Goal: Check status: Check status

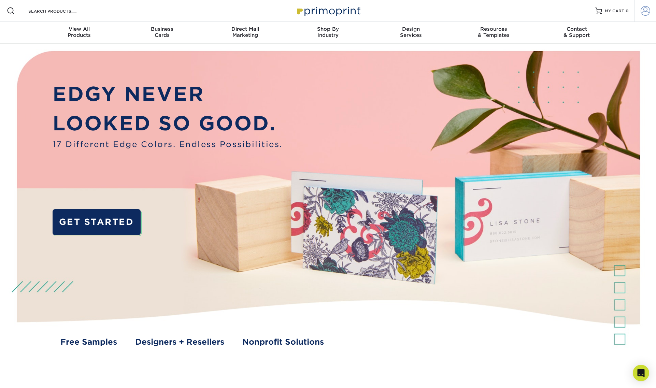
click at [643, 11] on span at bounding box center [646, 11] width 10 height 10
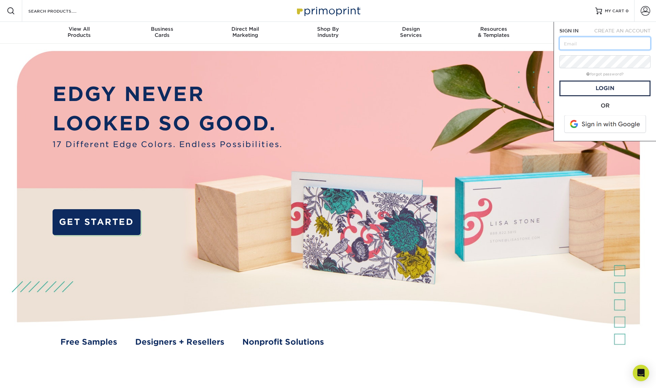
click at [610, 47] on input "text" at bounding box center [605, 43] width 91 height 13
type input "[EMAIL_ADDRESS][DOMAIN_NAME]"
click at [586, 83] on link "Login" at bounding box center [605, 89] width 91 height 16
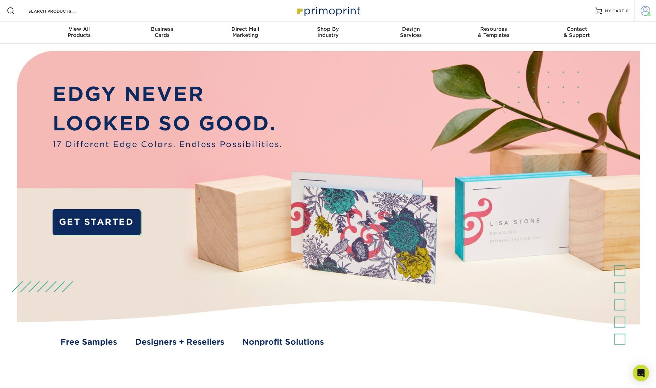
click at [646, 10] on span at bounding box center [646, 11] width 10 height 10
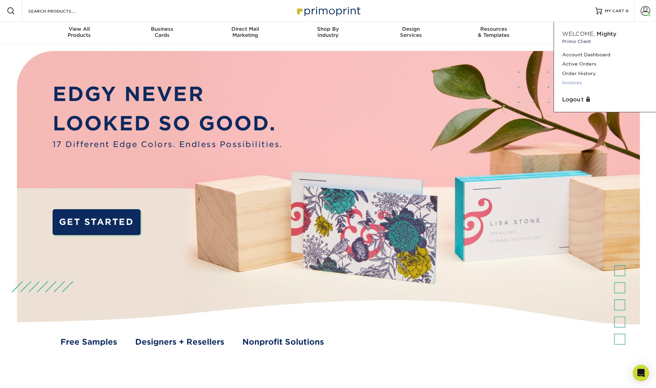
click at [582, 81] on link "Invoices" at bounding box center [605, 82] width 86 height 9
click at [576, 82] on link "Invoices" at bounding box center [605, 82] width 86 height 9
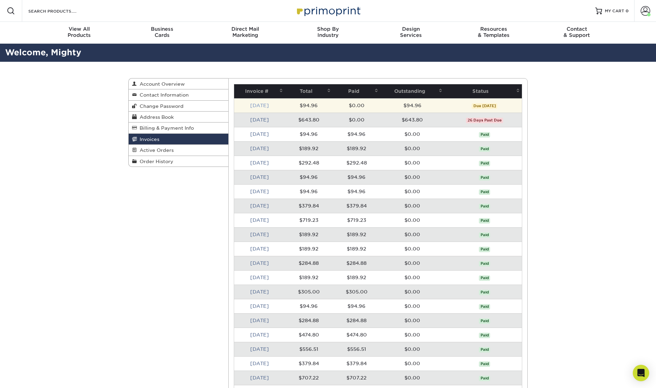
click at [265, 107] on link "[DATE]" at bounding box center [259, 105] width 19 height 5
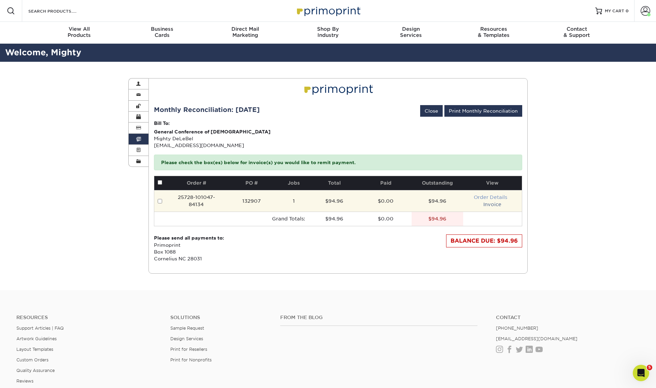
click at [486, 199] on link "Order Details" at bounding box center [490, 197] width 33 height 5
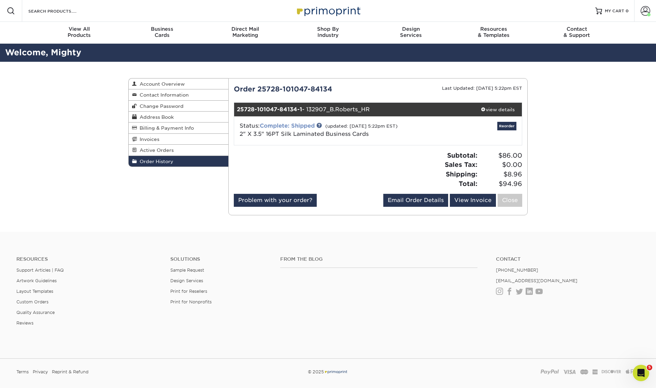
click at [304, 125] on link "Complete: Shipped" at bounding box center [287, 126] width 55 height 6
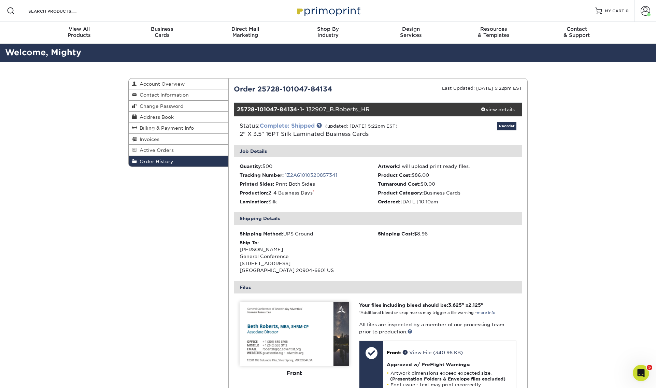
click at [302, 125] on link "Complete: Shipped" at bounding box center [287, 126] width 55 height 6
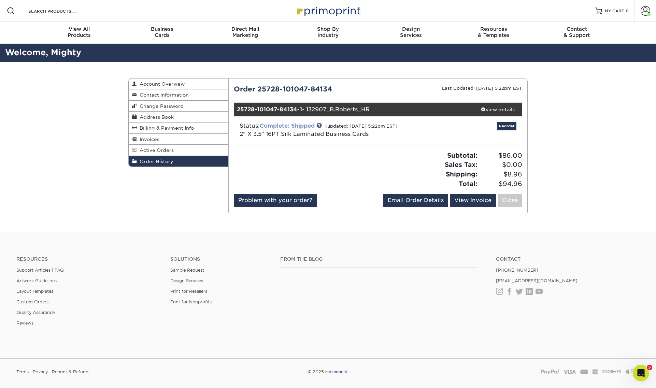
click at [302, 125] on link "Complete: Shipped" at bounding box center [287, 126] width 55 height 6
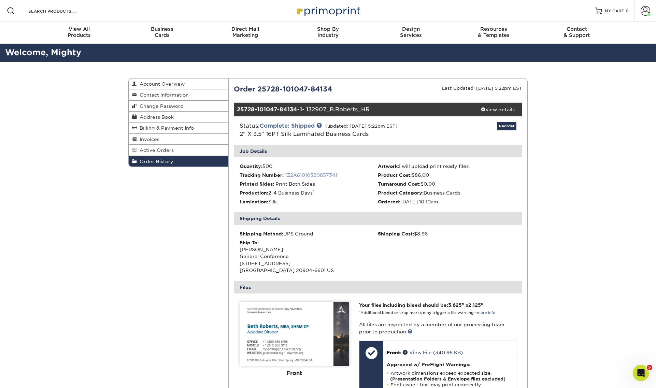
click at [301, 175] on link "1Z2A61010320857341" at bounding box center [311, 174] width 52 height 5
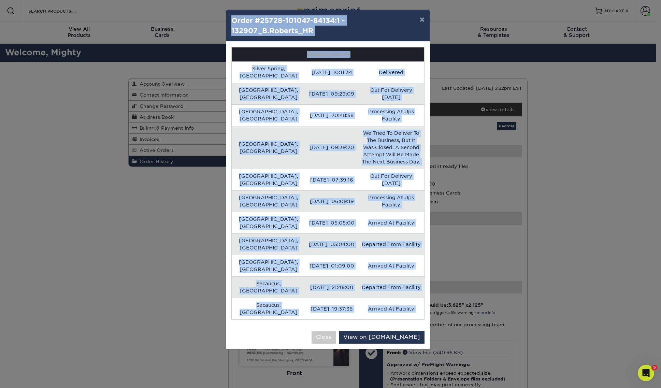
drag, startPoint x: 232, startPoint y: 20, endPoint x: 426, endPoint y: 300, distance: 340.5
click at [426, 300] on div "× Order #25728-101047-84134:1 - 132907_B.Roberts_HR Shipping History Silver Spr…" at bounding box center [328, 180] width 205 height 340
click at [417, 69] on td "Delivered" at bounding box center [391, 72] width 66 height 22
click at [408, 71] on td "Delivered" at bounding box center [391, 72] width 66 height 22
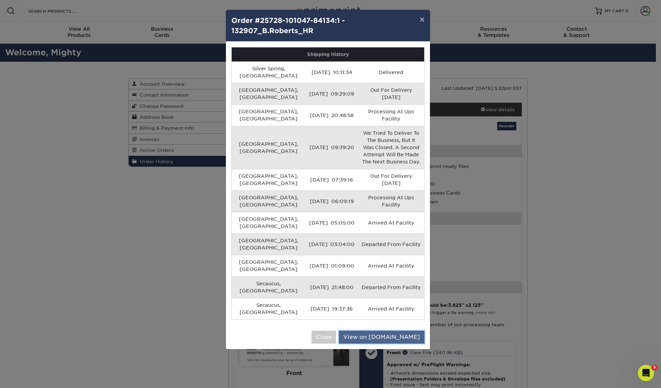
click at [389, 331] on link "View on UPS.com" at bounding box center [382, 337] width 86 height 13
click at [426, 17] on button "×" at bounding box center [422, 19] width 16 height 19
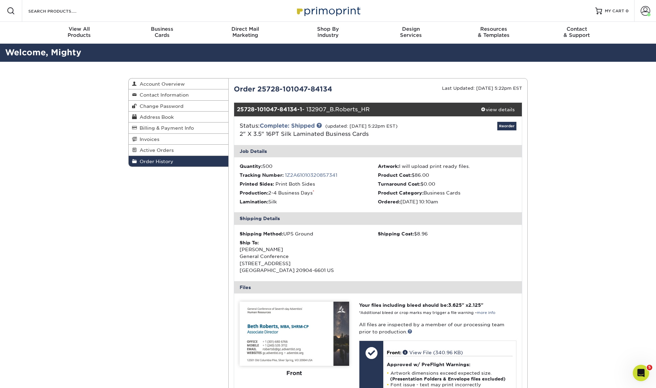
click at [555, 193] on div "Order History Account Overview Contact Information Change Password Address Book…" at bounding box center [328, 305] width 656 height 486
click at [648, 9] on span at bounding box center [646, 11] width 10 height 10
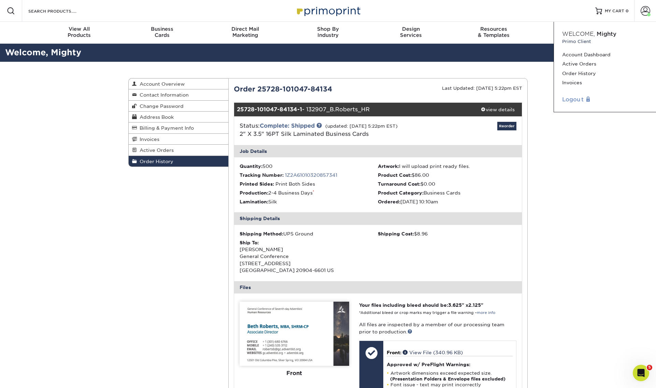
click at [577, 96] on link "Logout" at bounding box center [605, 100] width 86 height 8
